Goal: Task Accomplishment & Management: Manage account settings

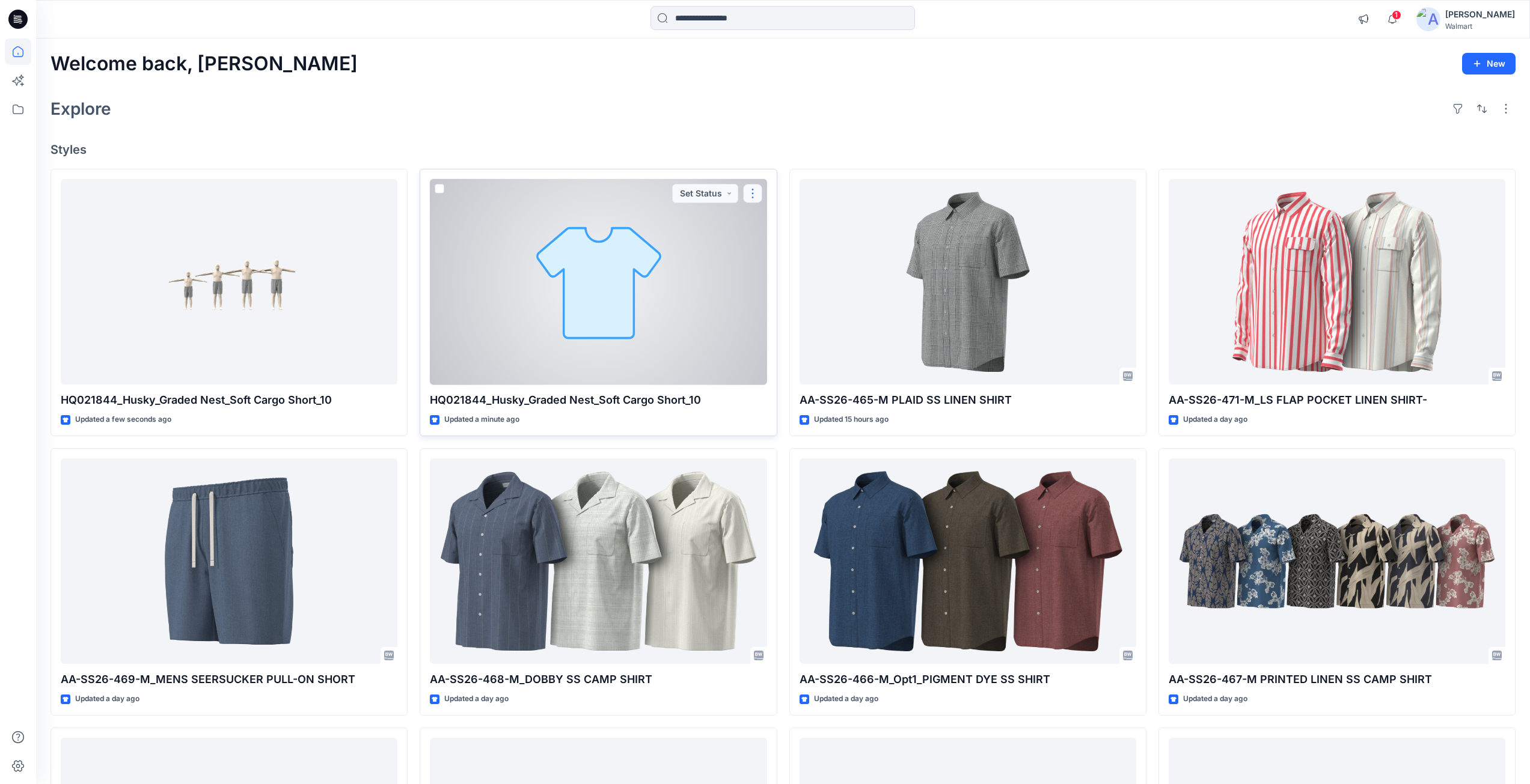
click at [755, 202] on button "button" at bounding box center [752, 193] width 19 height 19
click at [782, 222] on p "Edit" at bounding box center [775, 221] width 15 height 13
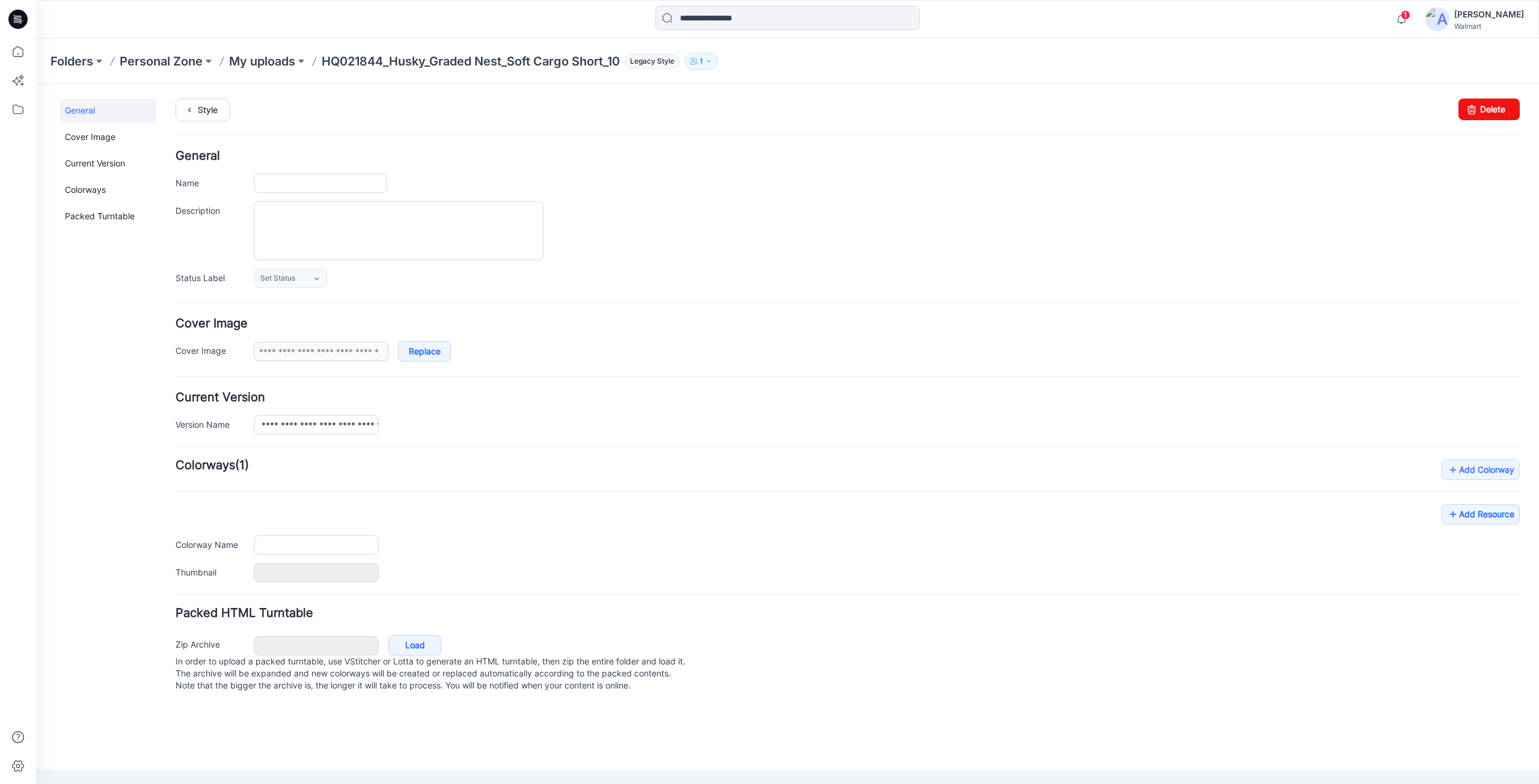
type input "**********"
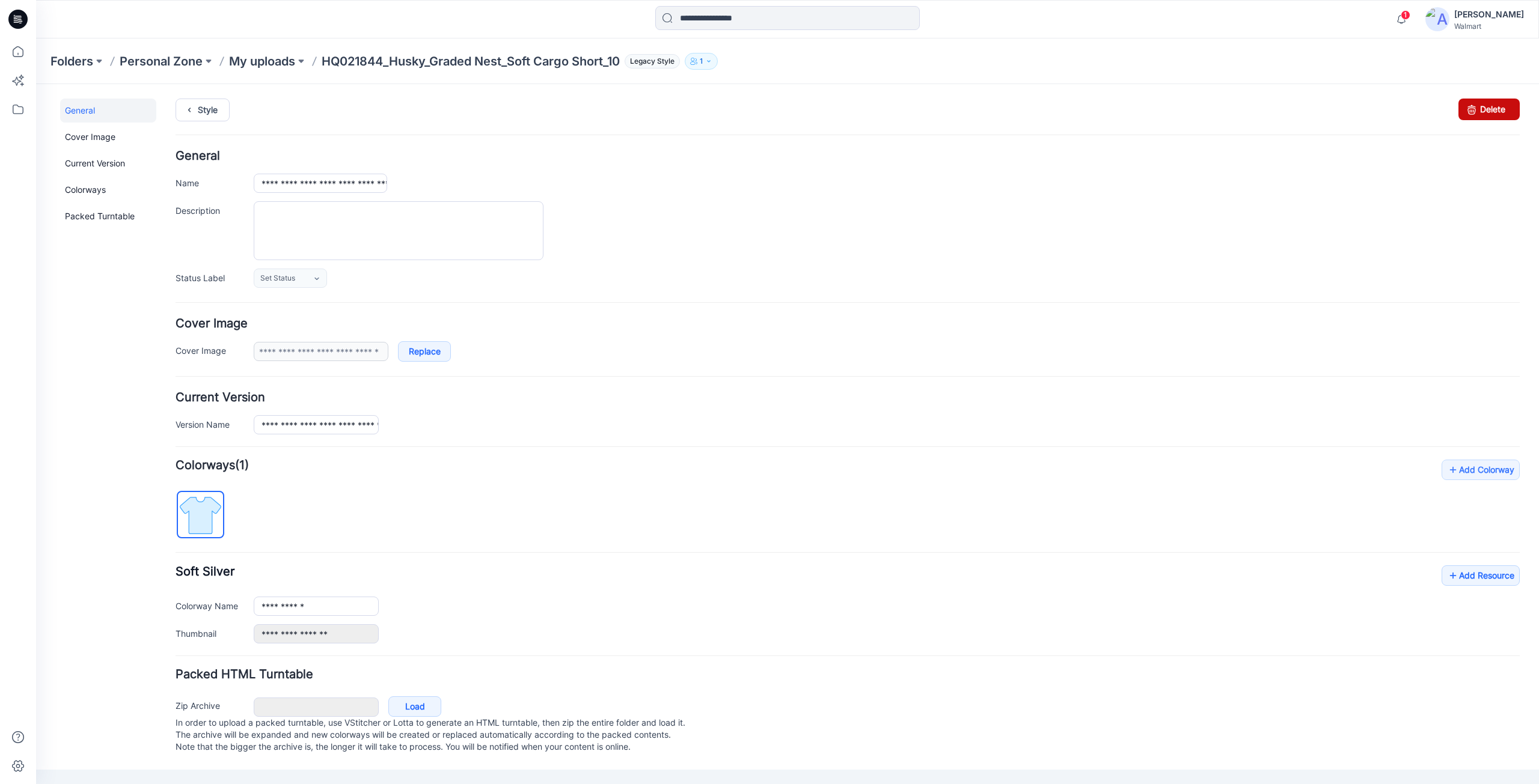
drag, startPoint x: 1482, startPoint y: 108, endPoint x: 859, endPoint y: 156, distance: 624.8
click at [1482, 108] on link "Delete" at bounding box center [1489, 109] width 61 height 22
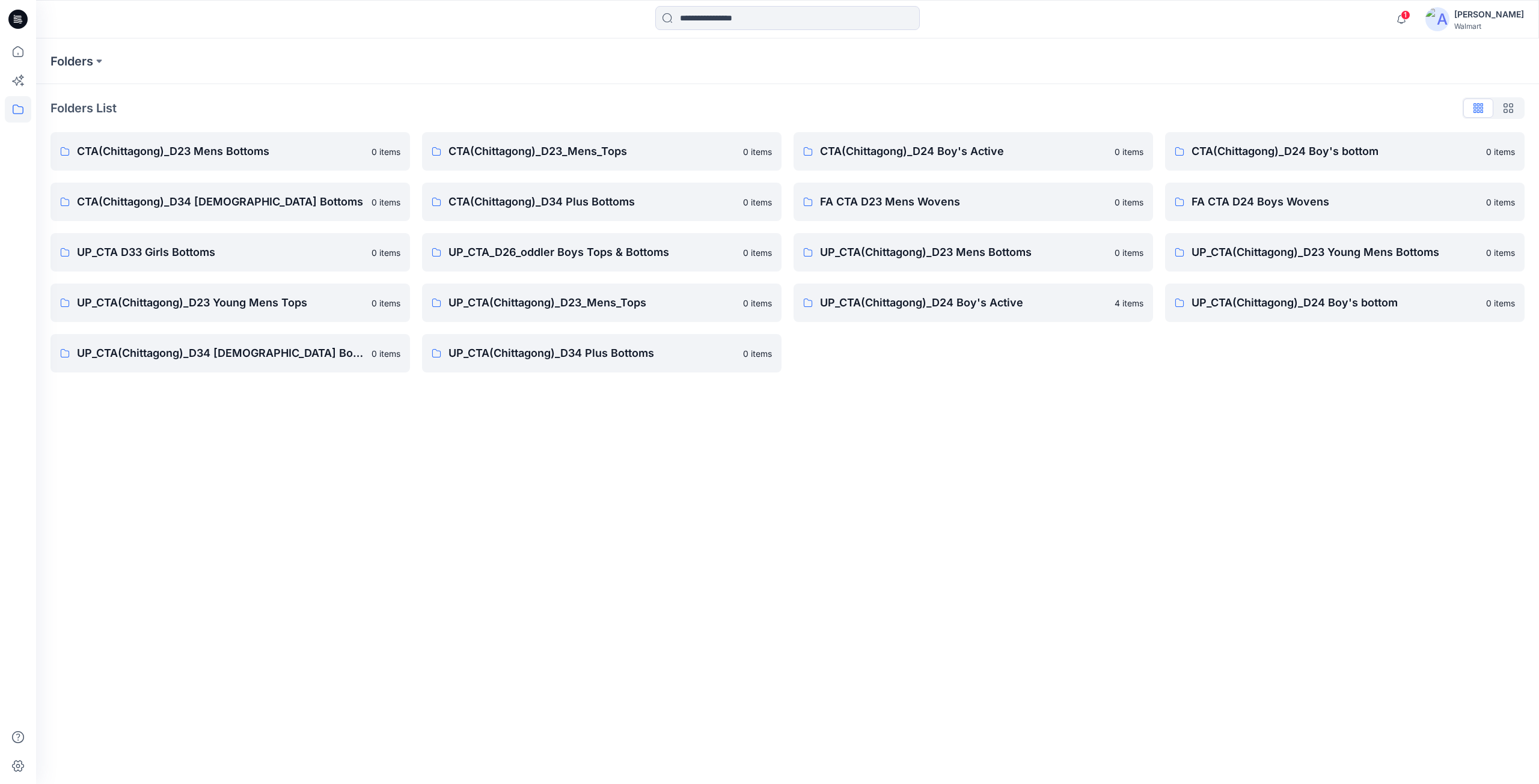
click at [14, 11] on icon at bounding box center [18, 19] width 19 height 19
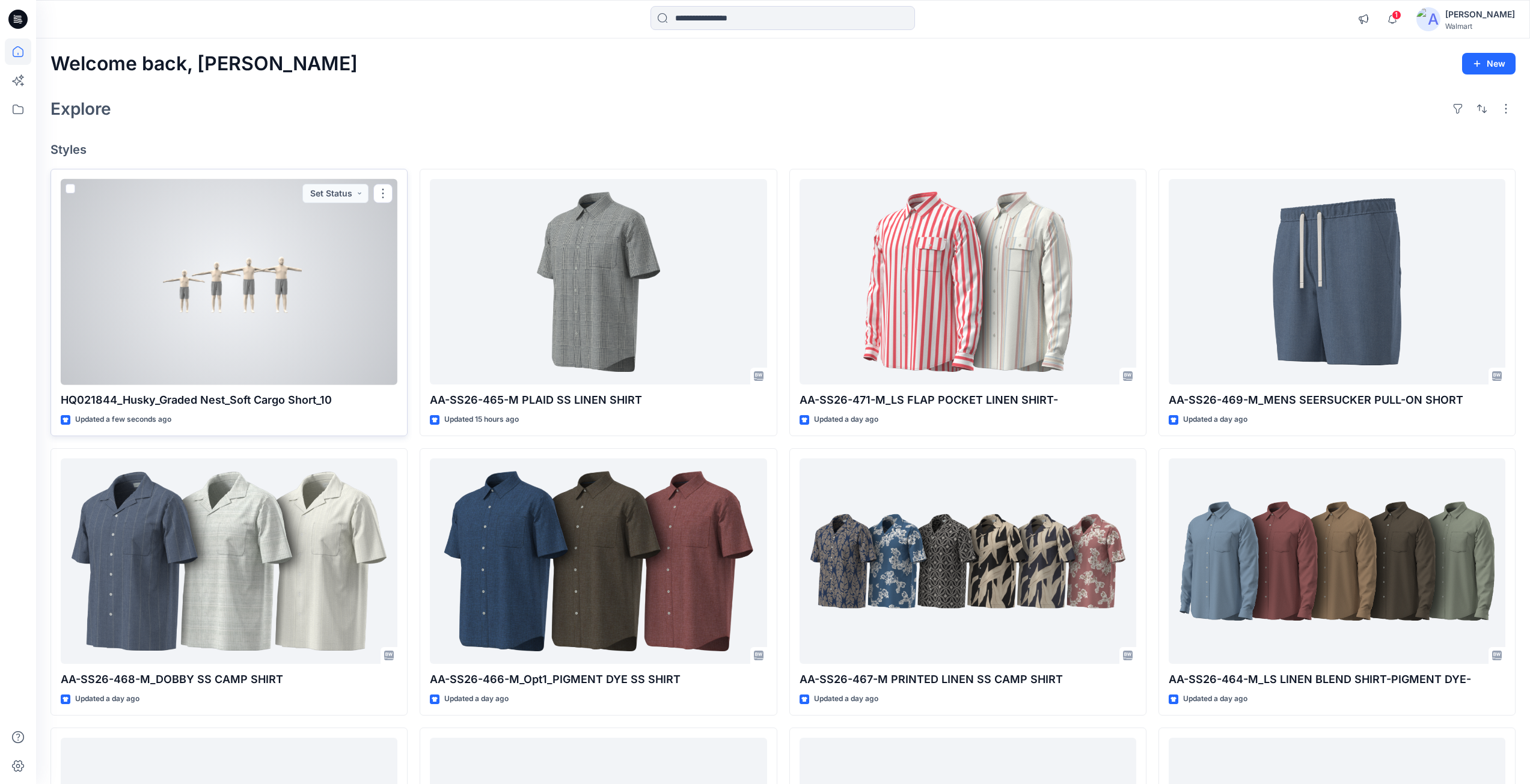
click at [256, 298] on div at bounding box center [229, 282] width 337 height 206
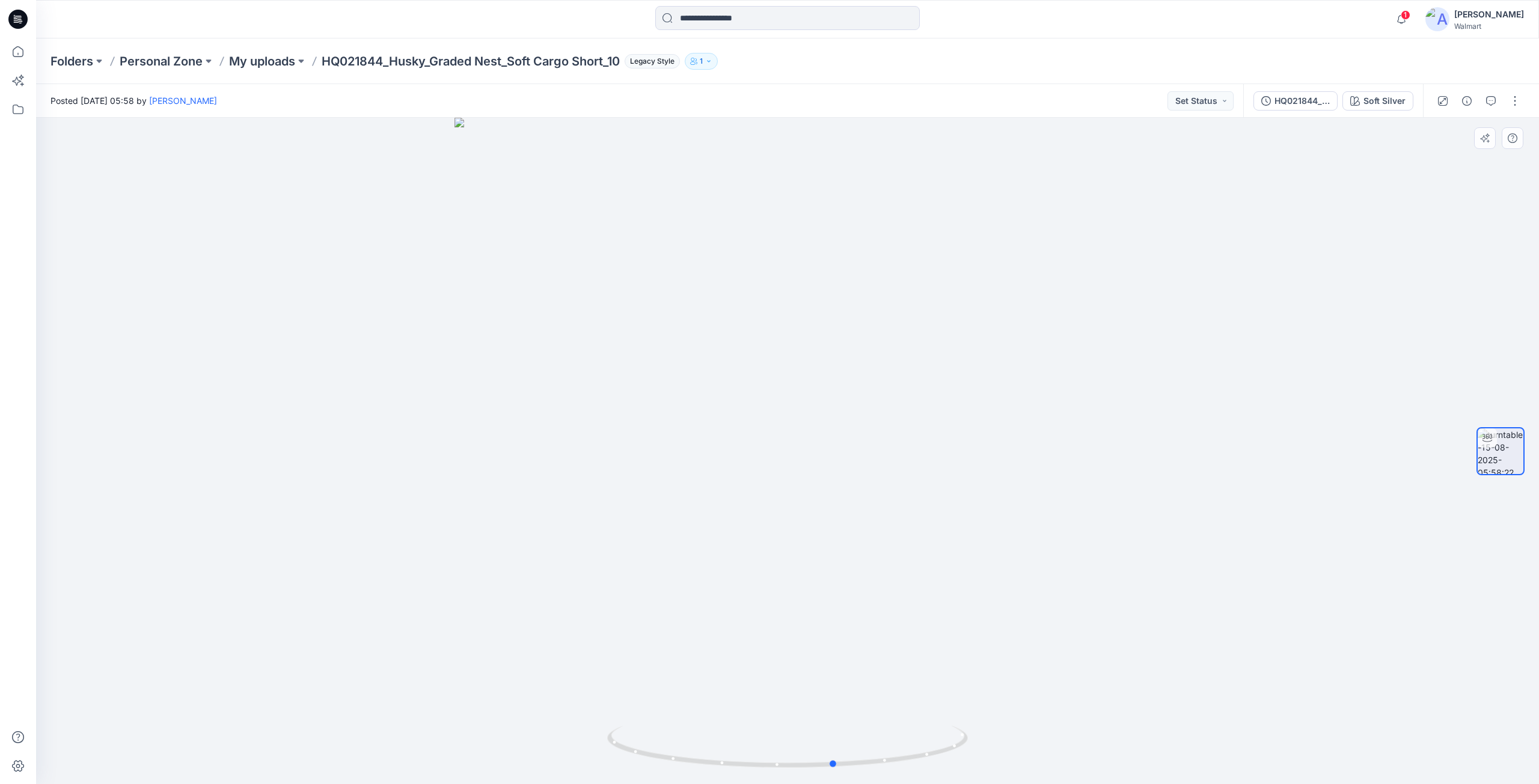
drag, startPoint x: 789, startPoint y: 764, endPoint x: 1198, endPoint y: 672, distance: 419.2
click at [1198, 672] on div at bounding box center [787, 450] width 1503 height 667
